Goal: Task Accomplishment & Management: Manage account settings

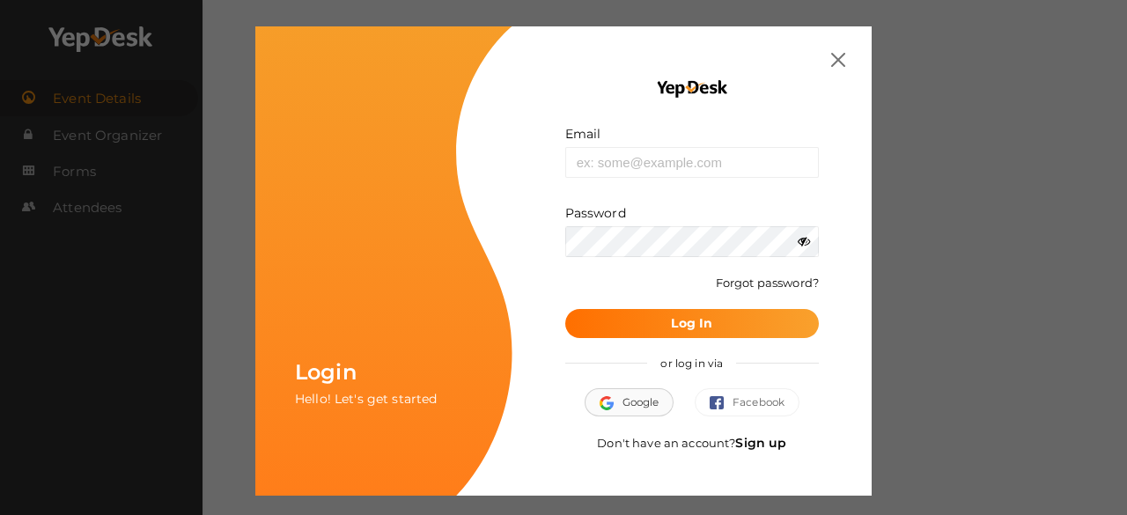
click at [625, 408] on button "Google" at bounding box center [630, 402] width 90 height 28
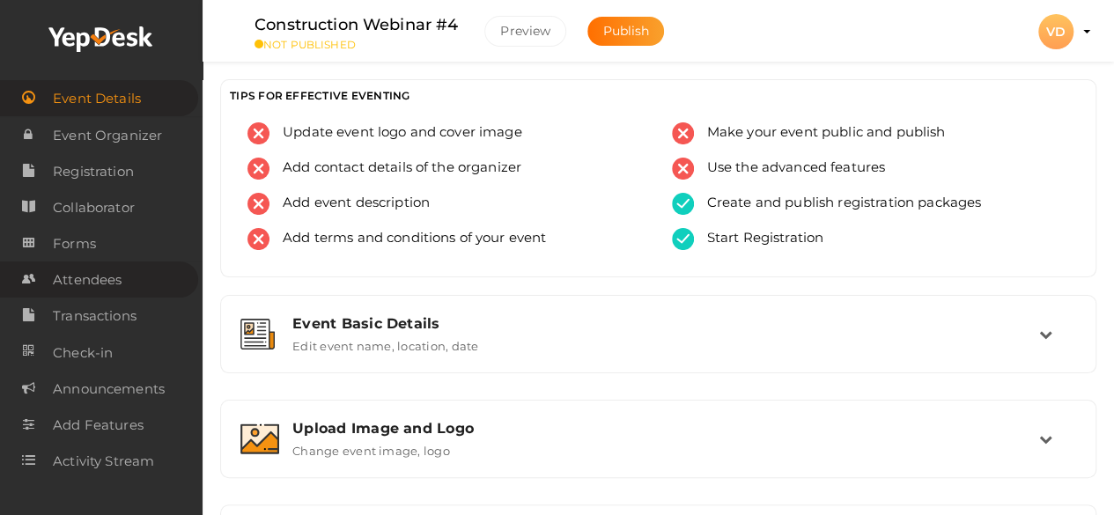
click at [108, 286] on span "Attendees" at bounding box center [87, 279] width 69 height 35
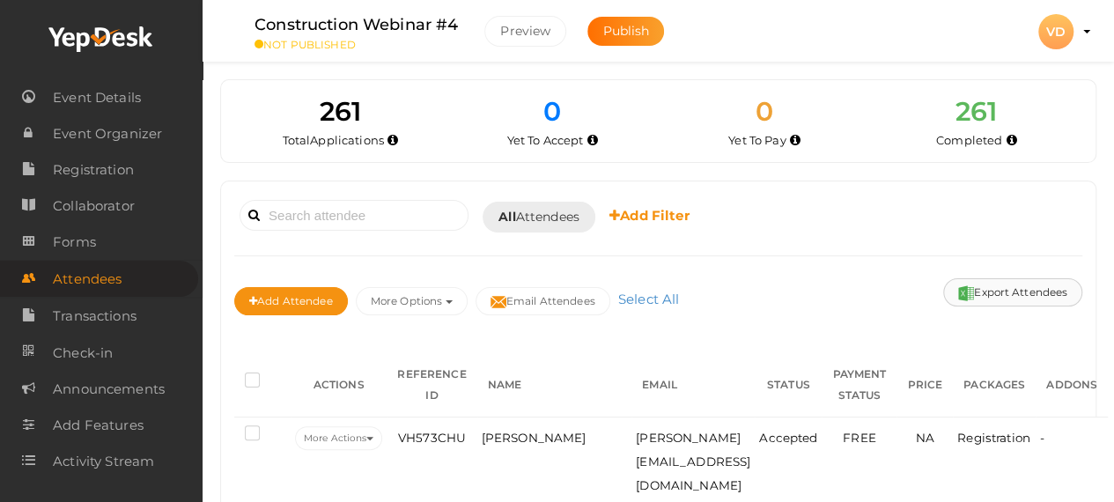
click at [1008, 292] on button "Export Attendees" at bounding box center [1012, 292] width 139 height 28
